Goal: Transaction & Acquisition: Obtain resource

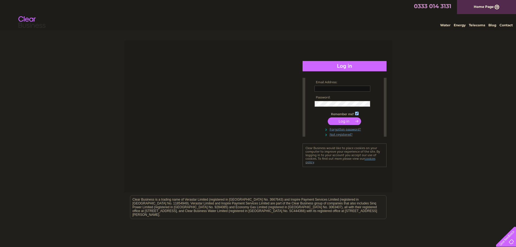
click at [320, 89] on input "text" at bounding box center [342, 89] width 56 height 6
type input "carolinebuchan@wellwoodleslie.com"
click at [358, 121] on input "submit" at bounding box center [343, 121] width 33 height 8
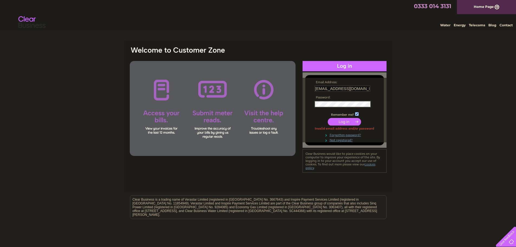
click at [327, 118] on input "submit" at bounding box center [343, 122] width 33 height 8
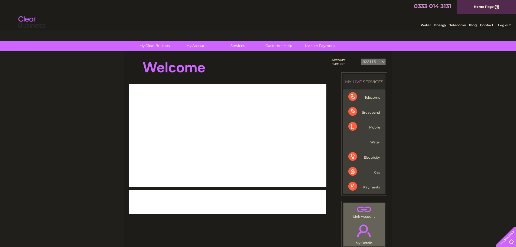
click at [471, 76] on div "My Clear Business Login Details My Details My Preferences Link Account My Accou…" at bounding box center [258, 193] width 516 height 305
click at [373, 63] on select "923115 30265106" at bounding box center [373, 61] width 25 height 6
click at [361, 58] on select "923115 30265106" at bounding box center [373, 61] width 25 height 6
click at [194, 54] on link "Bills and Payments" at bounding box center [198, 56] width 45 height 11
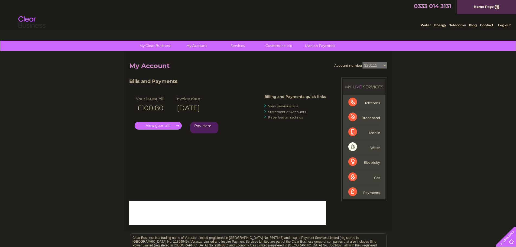
click at [458, 73] on div "My Clear Business Login Details My Details My Preferences Link Account My Accou…" at bounding box center [258, 182] width 516 height 282
click at [443, 86] on div "My Clear Business Login Details My Details My Preferences Link Account My Accou…" at bounding box center [258, 182] width 516 height 282
click at [286, 107] on link "View previous bills" at bounding box center [283, 106] width 30 height 4
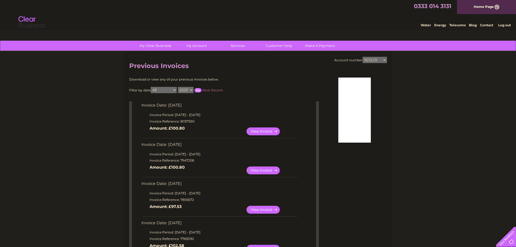
click at [186, 89] on select "2025 2024 2023 2022" at bounding box center [186, 90] width 16 height 6
select select "2024"
click at [178, 87] on select "2025 2024 2023 2022" at bounding box center [186, 90] width 16 height 6
click at [196, 91] on input "button" at bounding box center [197, 90] width 7 height 4
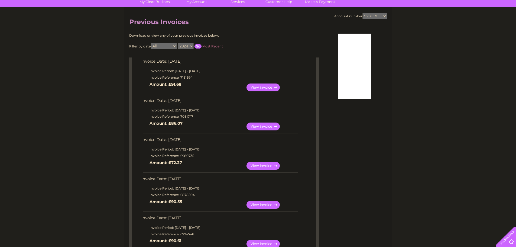
scroll to position [40, 0]
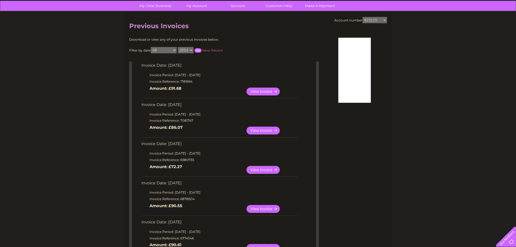
click at [378, 18] on select "923115 30265106" at bounding box center [374, 20] width 25 height 6
click at [201, 22] on h2 "Previous Invoices" at bounding box center [258, 27] width 258 height 10
click at [372, 20] on select "923115 30265106" at bounding box center [374, 20] width 25 height 6
select select "30265106"
click at [362, 17] on select "923115 30265106" at bounding box center [374, 20] width 25 height 6
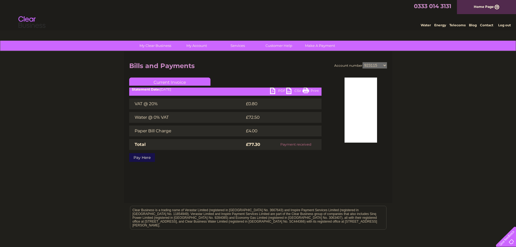
click at [289, 90] on link "CSV" at bounding box center [294, 91] width 16 height 8
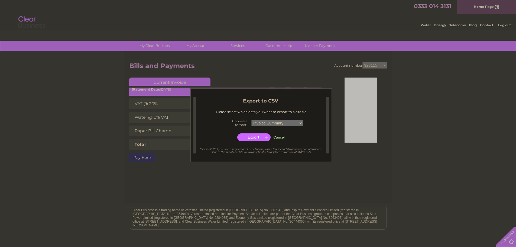
click at [278, 124] on select "Invoice Summary Service Charge Summary" at bounding box center [277, 123] width 52 height 6
select select "4"
click at [251, 119] on select "Invoice Summary Service Charge Summary" at bounding box center [277, 122] width 52 height 7
click at [267, 137] on input "button" at bounding box center [253, 137] width 33 height 8
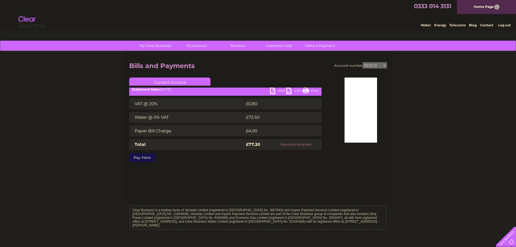
click at [273, 90] on link "PDF" at bounding box center [278, 91] width 16 height 8
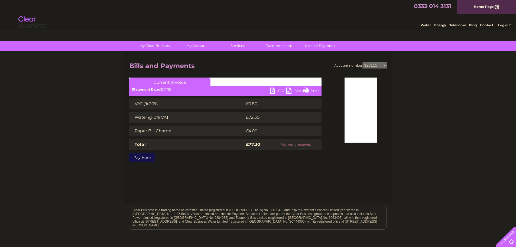
click at [273, 92] on link "PDF" at bounding box center [278, 91] width 16 height 8
click at [274, 90] on link "PDF" at bounding box center [278, 91] width 16 height 8
click at [275, 91] on link "PDF" at bounding box center [278, 91] width 16 height 8
click at [271, 88] on link "PDF" at bounding box center [278, 91] width 16 height 8
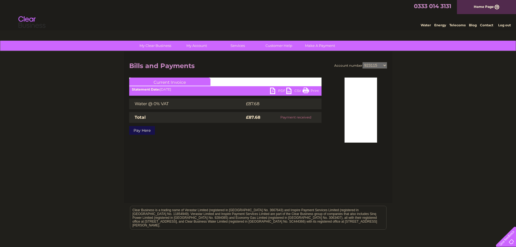
click at [273, 92] on link "PDF" at bounding box center [278, 91] width 16 height 8
click at [274, 92] on link "PDF" at bounding box center [278, 91] width 16 height 8
click at [269, 93] on div "PDF CSV Print Statement Date: [DATE]" at bounding box center [225, 91] width 192 height 8
click at [270, 92] on link "PDF" at bounding box center [278, 91] width 16 height 8
click at [269, 88] on div "Statement Date: 02/10/2024" at bounding box center [225, 89] width 192 height 4
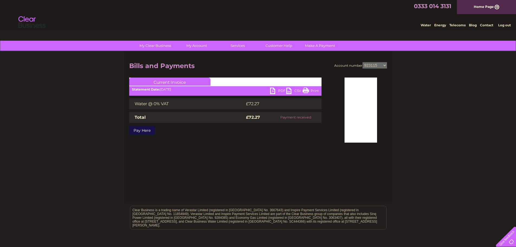
click at [271, 90] on link "PDF" at bounding box center [278, 91] width 16 height 8
click at [273, 92] on link "PDF" at bounding box center [278, 91] width 16 height 8
click at [273, 89] on link "PDF" at bounding box center [278, 91] width 16 height 8
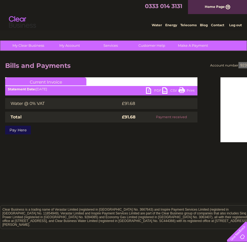
drag, startPoint x: 198, startPoint y: 145, endPoint x: 200, endPoint y: 140, distance: 5.1
click at [198, 145] on div "Account number 923115 30265106 Bills and Payments Current Invoice PDF CSV Print" at bounding box center [134, 127] width 268 height 152
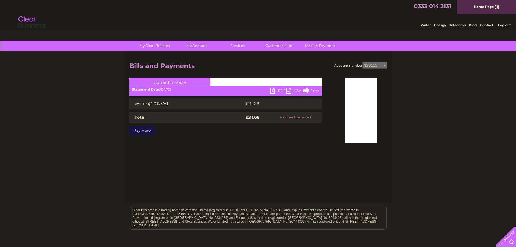
click at [273, 90] on link "PDF" at bounding box center [278, 91] width 16 height 8
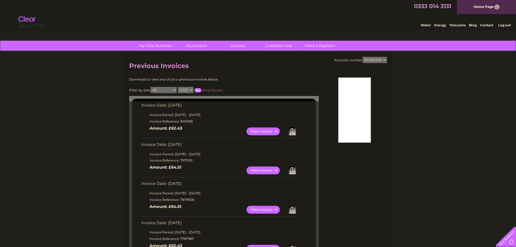
click at [279, 65] on h2 "Previous Invoices" at bounding box center [258, 67] width 258 height 10
click at [180, 104] on td "Invoice Date: [DATE]" at bounding box center [219, 106] width 158 height 10
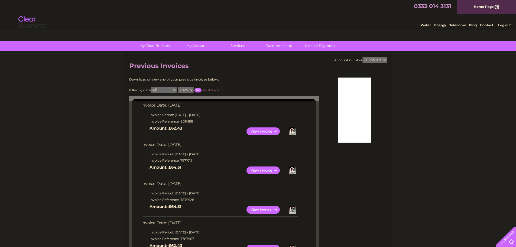
click at [189, 91] on select "2025 2024 2023" at bounding box center [186, 90] width 16 height 6
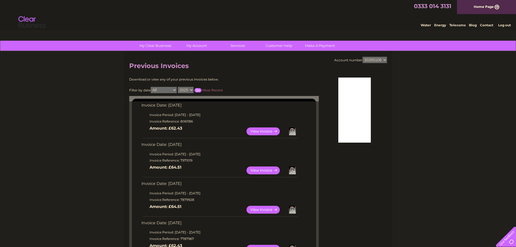
select select "2024"
click at [178, 87] on select "2025 2024 2023" at bounding box center [186, 90] width 16 height 6
click at [198, 90] on input "button" at bounding box center [197, 90] width 7 height 4
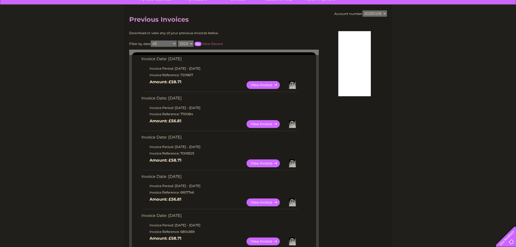
scroll to position [40, 0]
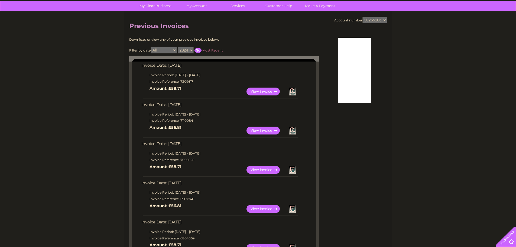
drag, startPoint x: 261, startPoint y: 128, endPoint x: 266, endPoint y: 131, distance: 6.1
click at [266, 131] on link "View" at bounding box center [266, 130] width 40 height 8
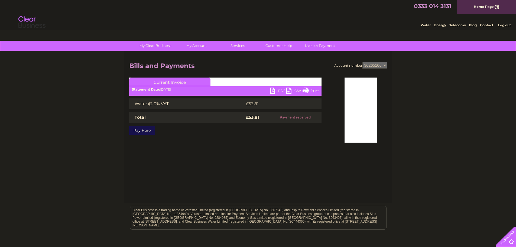
click at [273, 91] on link "PDF" at bounding box center [278, 91] width 16 height 8
click at [273, 93] on link "PDF" at bounding box center [278, 91] width 16 height 8
click at [271, 89] on link "PDF" at bounding box center [278, 91] width 16 height 8
click at [274, 89] on link "PDF" at bounding box center [278, 91] width 16 height 8
click at [273, 91] on link "PDF" at bounding box center [278, 91] width 16 height 8
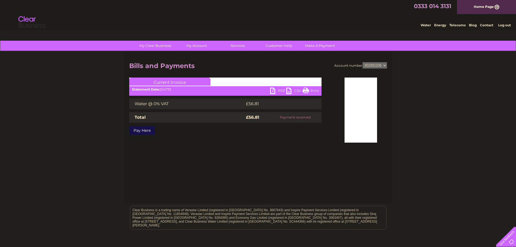
click at [274, 91] on link "PDF" at bounding box center [278, 91] width 16 height 8
click at [274, 89] on link "PDF" at bounding box center [278, 91] width 16 height 8
click at [273, 88] on link "PDF" at bounding box center [278, 91] width 16 height 8
click at [273, 90] on link "PDF" at bounding box center [278, 91] width 16 height 8
click at [274, 91] on link "PDF" at bounding box center [278, 91] width 16 height 8
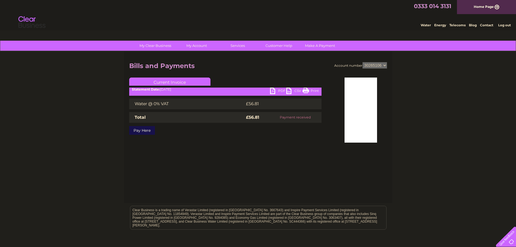
click at [275, 91] on link "PDF" at bounding box center [278, 91] width 16 height 8
